Goal: Navigation & Orientation: Find specific page/section

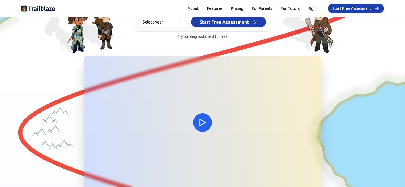
scroll to position [118, 0]
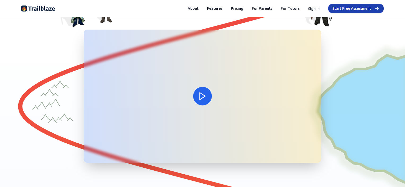
click at [199, 95] on icon at bounding box center [202, 96] width 9 height 9
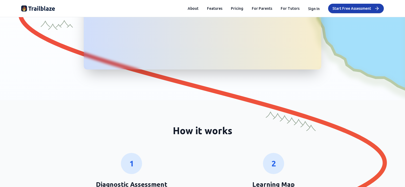
scroll to position [106, 0]
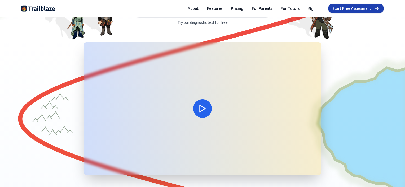
click at [203, 108] on icon at bounding box center [202, 108] width 9 height 9
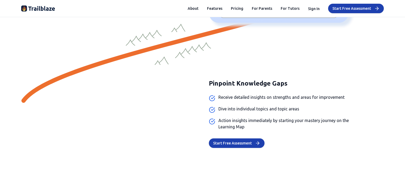
scroll to position [530, 0]
